Goal: Task Accomplishment & Management: Use online tool/utility

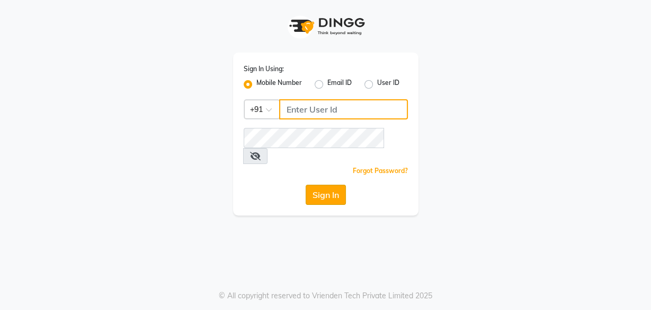
type input "8956544245"
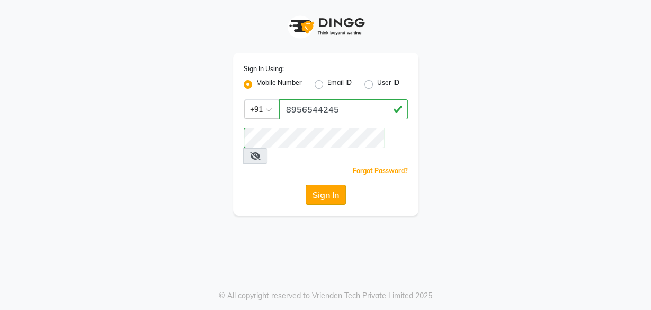
click at [325, 184] on button "Sign In" at bounding box center [326, 194] width 40 height 20
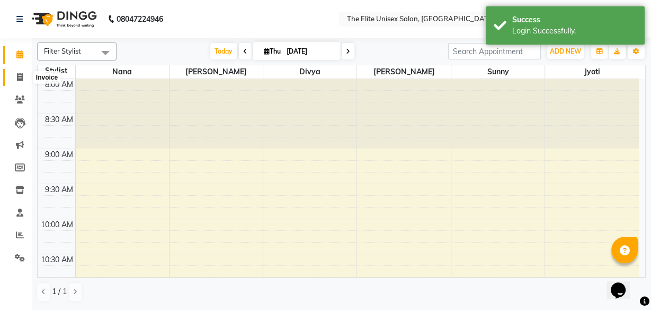
click at [18, 74] on icon at bounding box center [20, 77] width 6 height 8
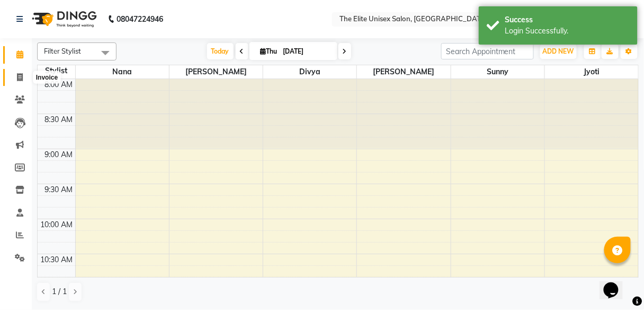
select select "7086"
select select "service"
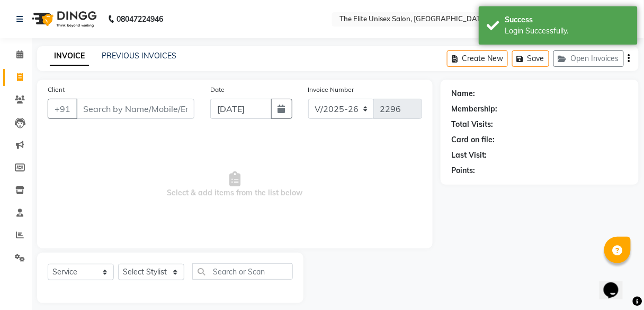
scroll to position [8, 0]
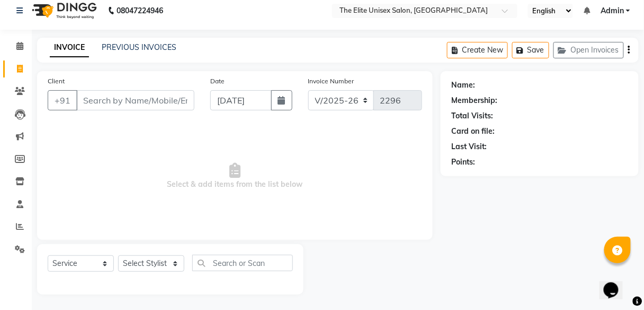
click at [220, 190] on span "Select & add items from the list below" at bounding box center [235, 176] width 375 height 106
click at [128, 99] on input "Client" at bounding box center [135, 100] width 118 height 20
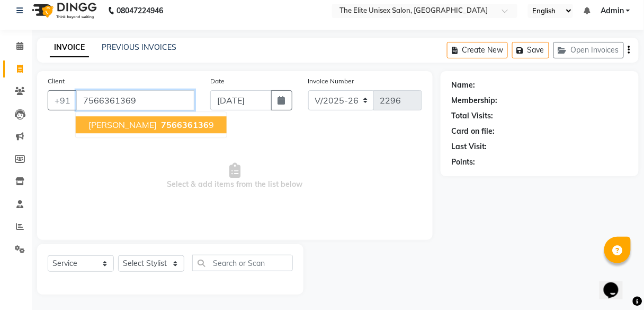
type input "7566361369"
click at [128, 99] on input "7566361369" at bounding box center [135, 100] width 118 height 20
select select "1: Object"
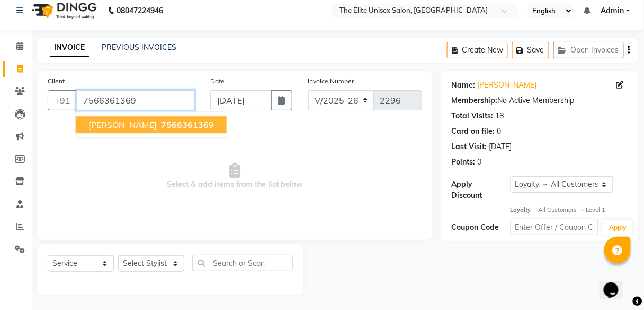
click at [161, 122] on span "756636136" at bounding box center [185, 124] width 48 height 11
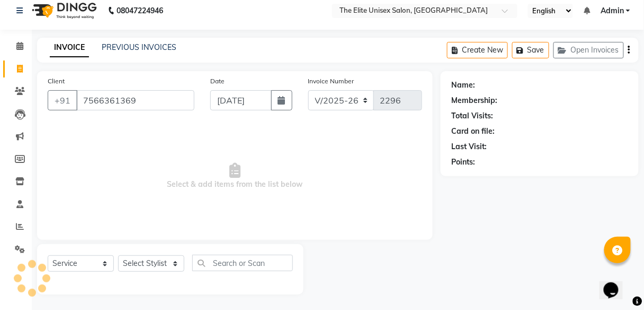
select select "1: Object"
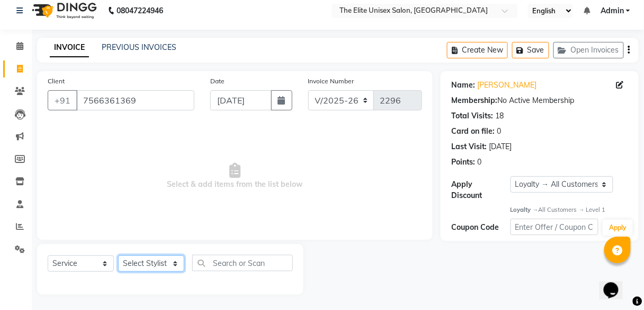
click at [156, 259] on select "Select Stylist [PERSON_NAME] Sunny" at bounding box center [151, 263] width 66 height 16
select select "85942"
click at [118, 255] on select "Select Stylist [PERSON_NAME] Sunny" at bounding box center [151, 263] width 66 height 16
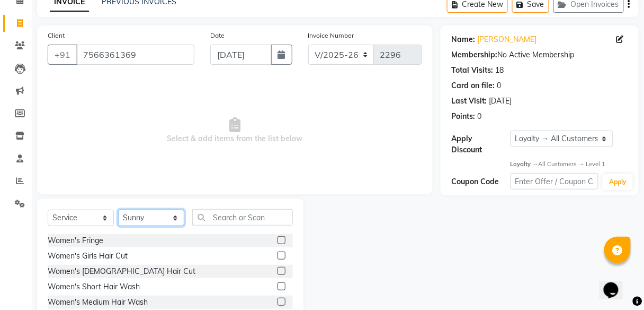
scroll to position [64, 0]
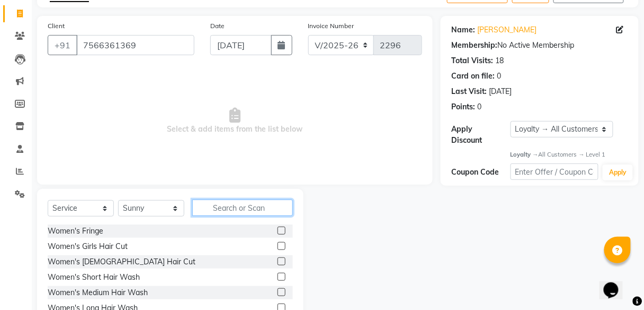
click at [241, 202] on input "text" at bounding box center [242, 207] width 101 height 16
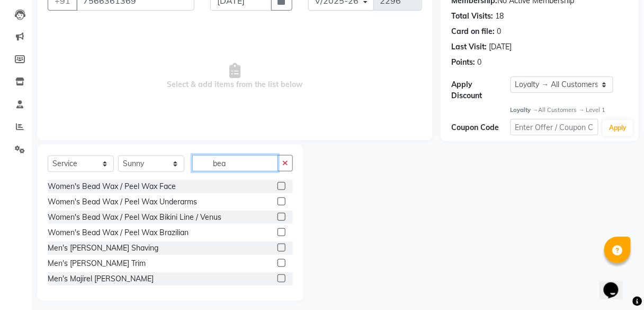
scroll to position [108, 0]
type input "bea"
click at [278, 259] on label at bounding box center [282, 263] width 8 height 8
click at [278, 260] on input "checkbox" at bounding box center [281, 263] width 7 height 7
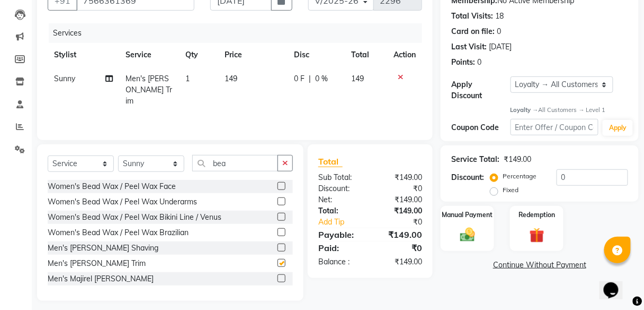
checkbox input "false"
click at [468, 223] on div "Manual Payment" at bounding box center [468, 228] width 56 height 47
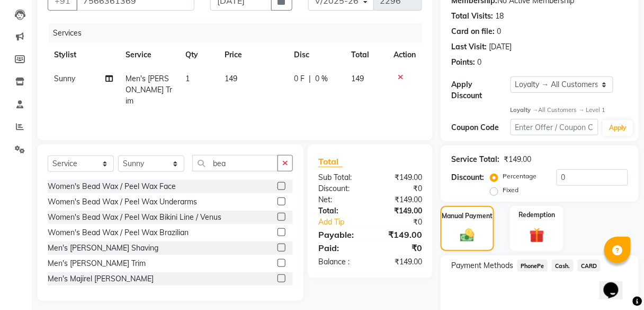
click at [529, 260] on span "PhonePe" at bounding box center [533, 265] width 30 height 12
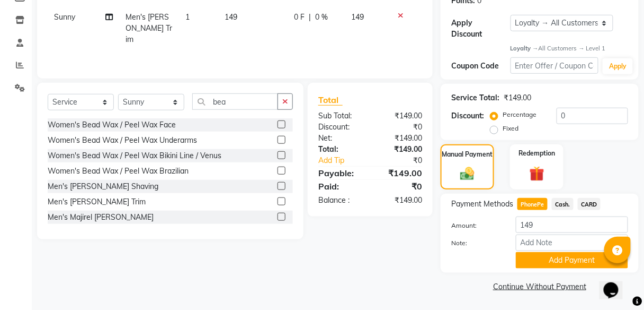
click at [529, 260] on button "Add Payment" at bounding box center [572, 260] width 112 height 16
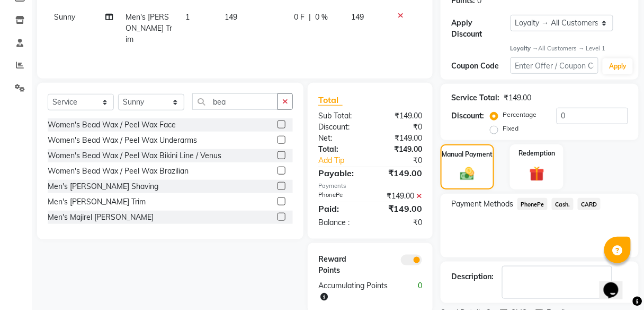
scroll to position [214, 0]
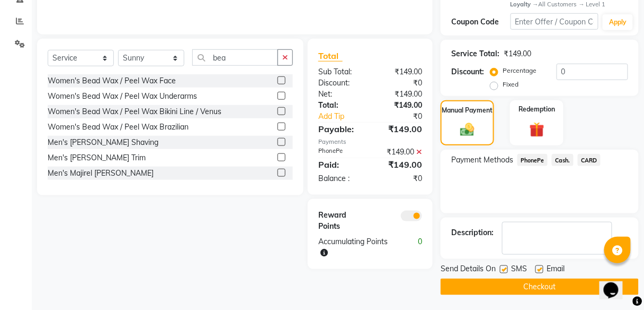
click at [521, 286] on button "Checkout" at bounding box center [540, 286] width 198 height 16
